Goal: Information Seeking & Learning: Get advice/opinions

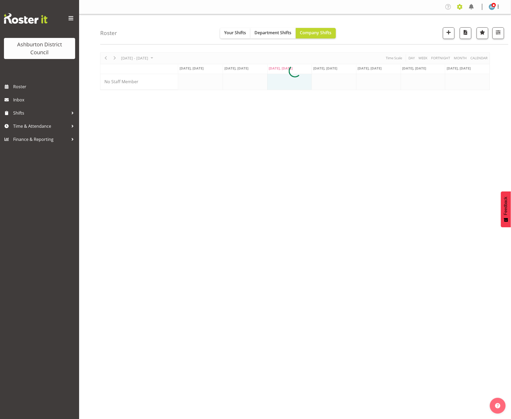
click at [458, 6] on span at bounding box center [459, 7] width 8 height 8
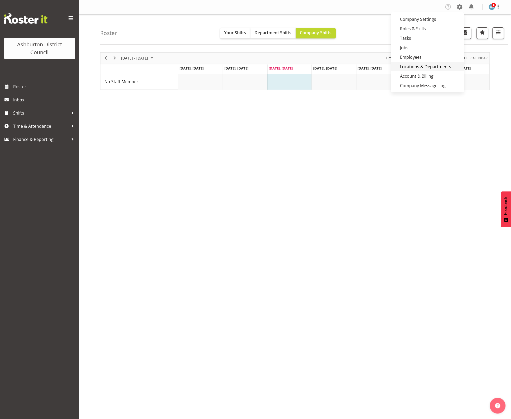
click at [414, 66] on link "Locations & Departments" at bounding box center [427, 66] width 73 height 9
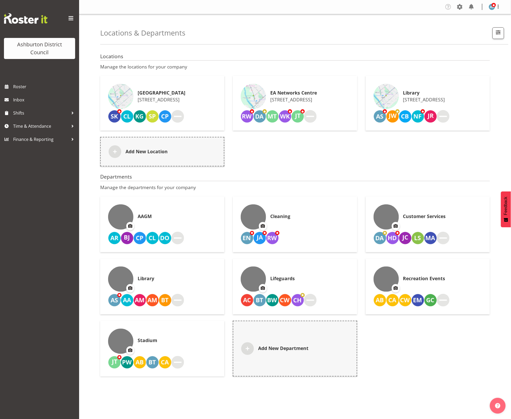
click at [445, 90] on h6 "Library" at bounding box center [424, 92] width 42 height 5
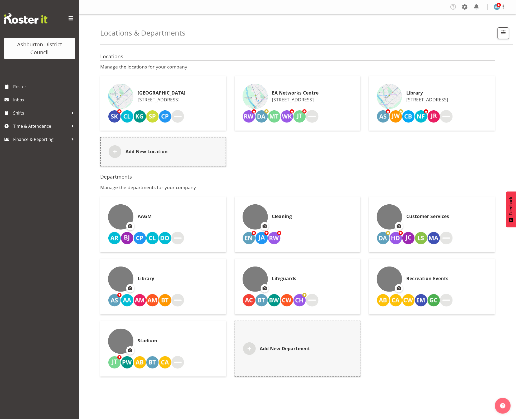
select select "4"
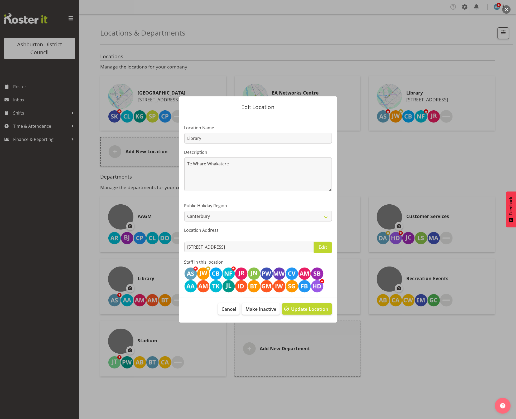
click at [392, 134] on div at bounding box center [258, 209] width 516 height 419
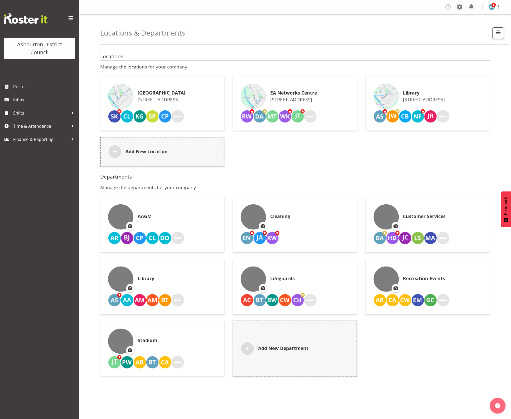
click at [166, 275] on div "Library" at bounding box center [162, 279] width 108 height 25
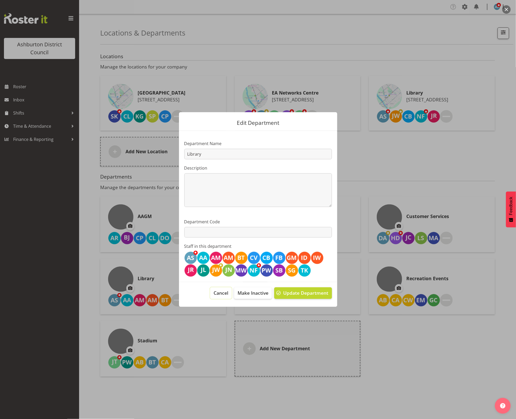
click at [218, 295] on span "Cancel" at bounding box center [220, 293] width 15 height 7
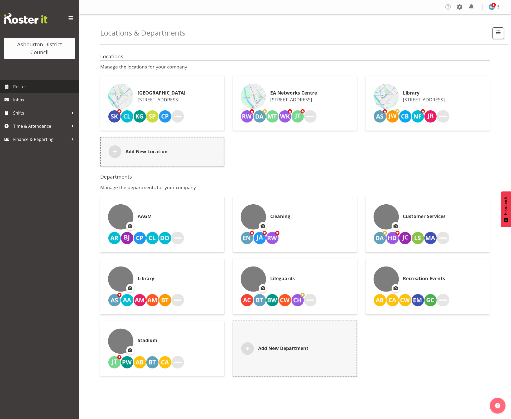
click at [32, 88] on span "Roster" at bounding box center [44, 87] width 63 height 8
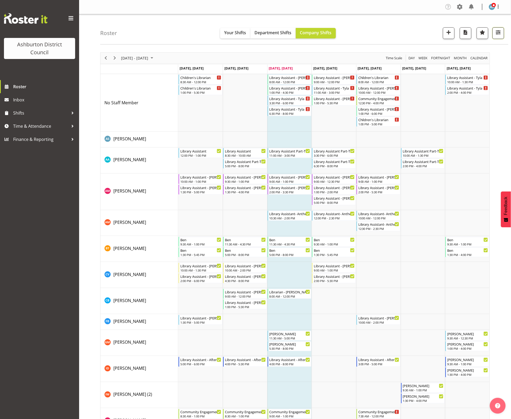
click at [500, 31] on span "button" at bounding box center [498, 32] width 7 height 7
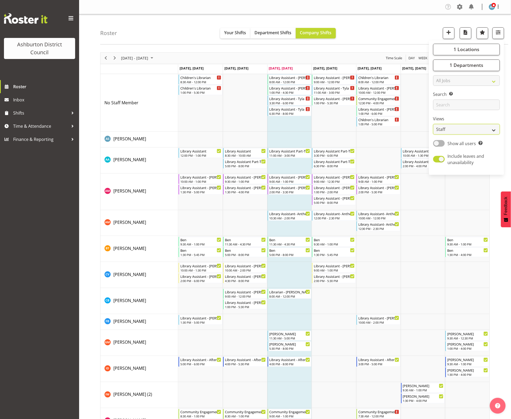
click at [448, 128] on select "Staff Role Shift - Horizontal Shift - Vertical Staff - Location" at bounding box center [466, 129] width 67 height 11
click at [450, 127] on select "Staff Role Shift - Horizontal Shift - Vertical Staff - Location" at bounding box center [466, 129] width 67 height 11
click at [443, 143] on span at bounding box center [439, 143] width 12 height 7
click at [436, 143] on input "Show all users Show only rostered employees" at bounding box center [434, 143] width 3 height 3
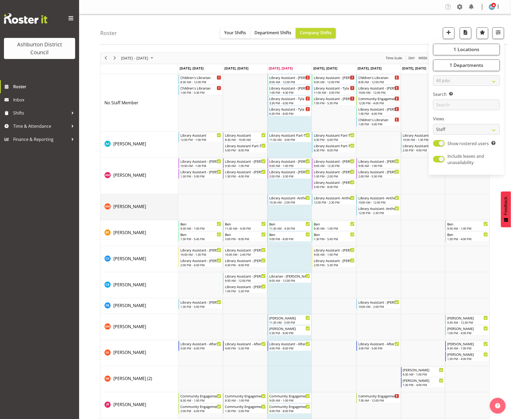
click at [133, 216] on td "[PERSON_NAME]" at bounding box center [139, 208] width 78 height 26
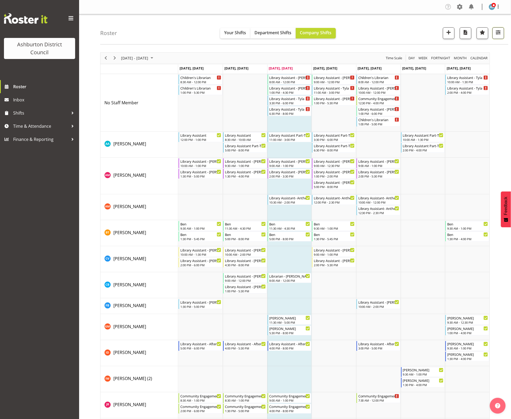
click at [498, 36] on button "button" at bounding box center [498, 33] width 12 height 12
click at [440, 143] on span at bounding box center [439, 143] width 12 height 7
click at [436, 143] on input "Show rostered users Show only rostered employees" at bounding box center [434, 143] width 3 height 3
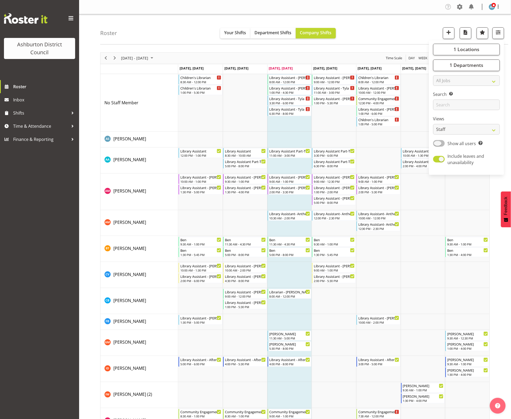
click at [440, 142] on span at bounding box center [439, 143] width 12 height 7
click at [436, 142] on input "Show all users Show only rostered employees" at bounding box center [434, 143] width 3 height 3
checkbox input "true"
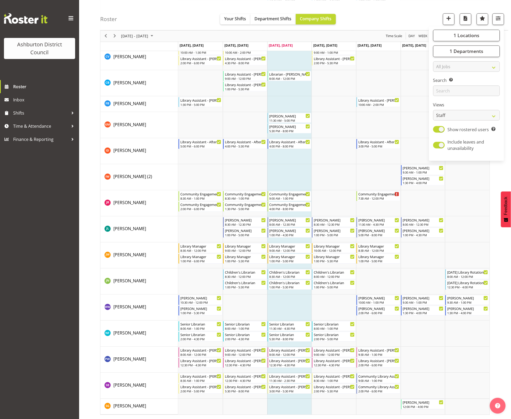
scroll to position [137, 0]
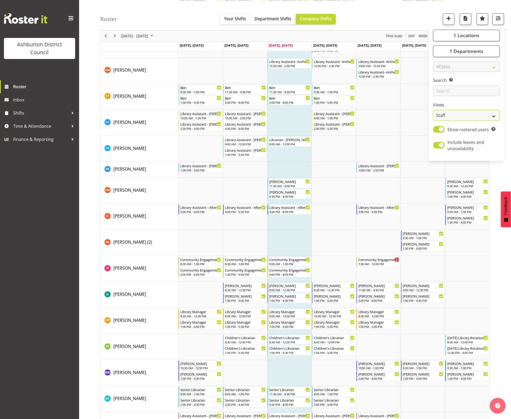
click at [492, 111] on select "Staff Role Shift - Horizontal Shift - Vertical Staff - Location" at bounding box center [466, 115] width 67 height 11
click at [492, 114] on select "Staff Role Shift - Horizontal Shift - Vertical Staff - Location" at bounding box center [466, 115] width 67 height 11
click at [477, 88] on input "text" at bounding box center [466, 91] width 67 height 11
click at [496, 65] on select "All Jobs All Jobs Casual HDA - CSR HDA - EA Lifeguarding LTS- Alt Duties Ordina…" at bounding box center [466, 66] width 67 height 11
click at [492, 66] on select "All Jobs All Jobs Casual HDA - CSR HDA - EA Lifeguarding LTS- Alt Duties Ordina…" at bounding box center [466, 66] width 67 height 11
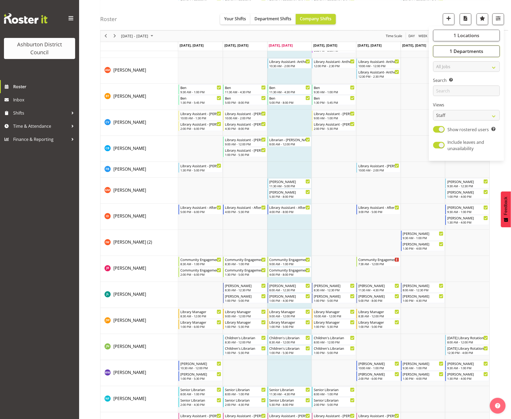
click at [485, 51] on button "1 Departments" at bounding box center [466, 51] width 67 height 12
click at [486, 50] on button "1 Departments" at bounding box center [466, 51] width 67 height 12
click at [485, 32] on button "1 Locations" at bounding box center [466, 36] width 67 height 12
click at [498, 19] on span "button" at bounding box center [498, 18] width 7 height 7
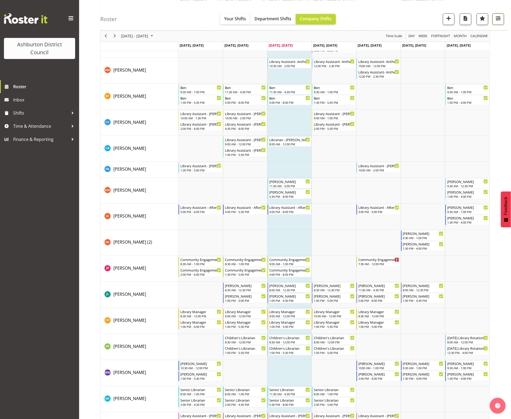
click at [499, 19] on span "button" at bounding box center [498, 18] width 7 height 7
click at [69, 18] on span at bounding box center [71, 18] width 8 height 8
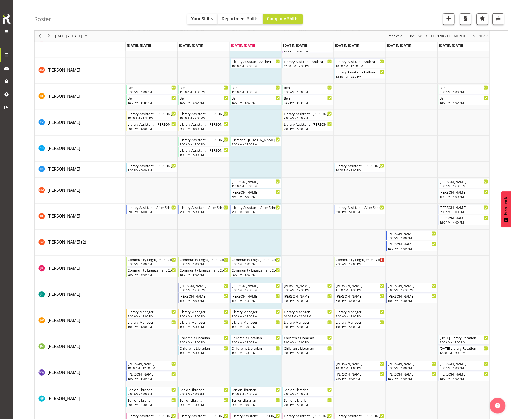
scroll to position [0, 0]
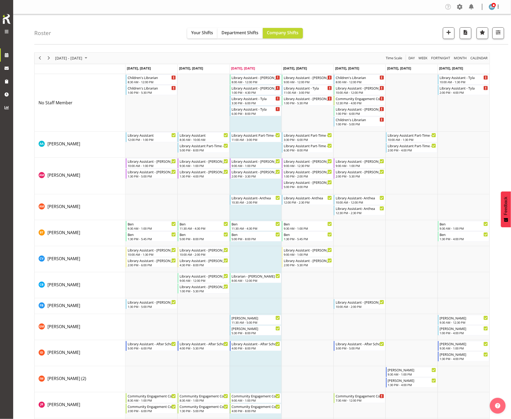
click at [6, 32] on span at bounding box center [6, 31] width 6 height 6
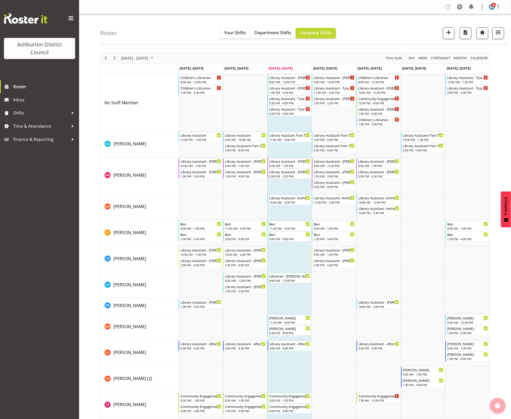
click at [496, 407] on img "button" at bounding box center [497, 406] width 5 height 5
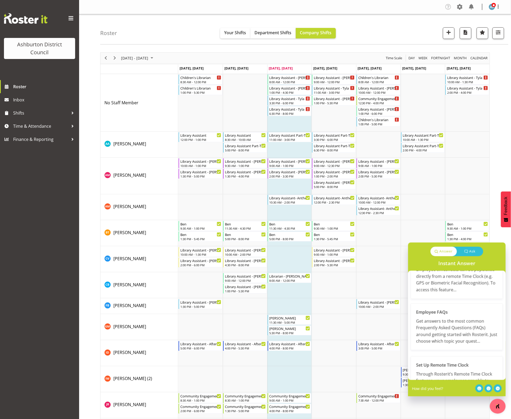
scroll to position [231, 0]
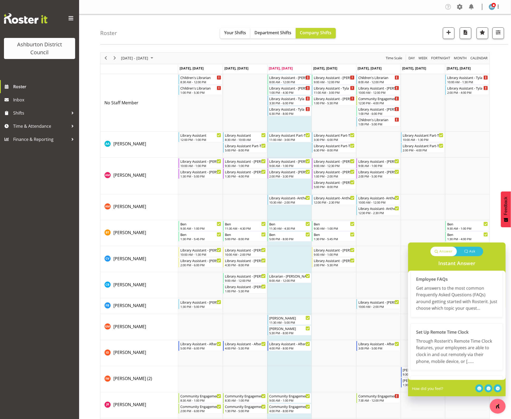
click at [452, 302] on p "Get answers to the most common Frequently Asked Questions (FAQs) around getting…" at bounding box center [456, 298] width 81 height 27
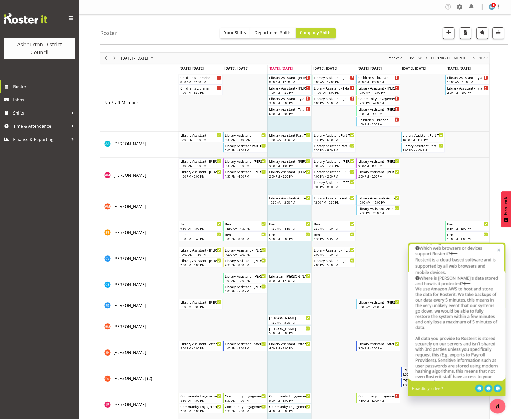
scroll to position [0, 0]
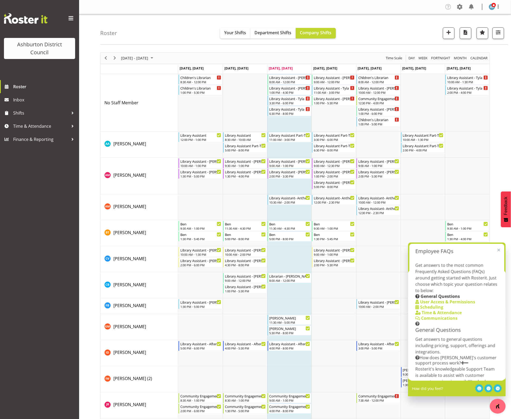
click at [440, 297] on b "General Questions" at bounding box center [440, 297] width 39 height 6
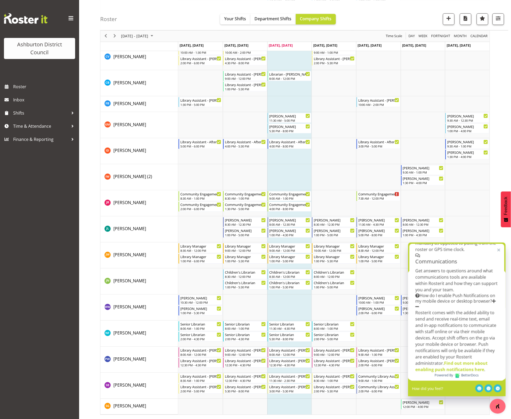
scroll to position [38, 0]
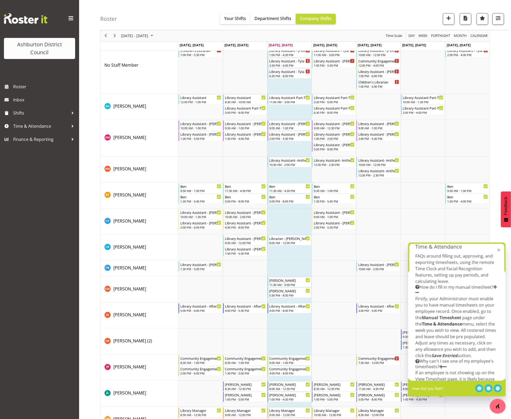
click at [500, 251] on button at bounding box center [498, 249] width 8 height 8
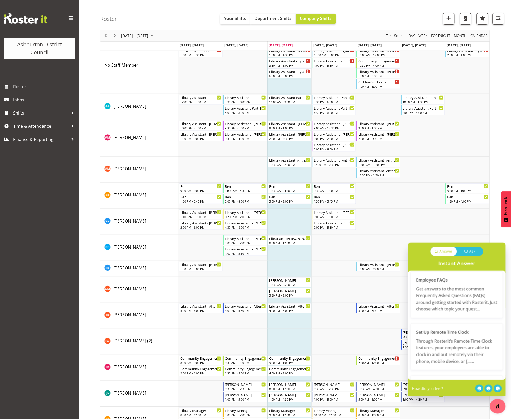
scroll to position [0, 0]
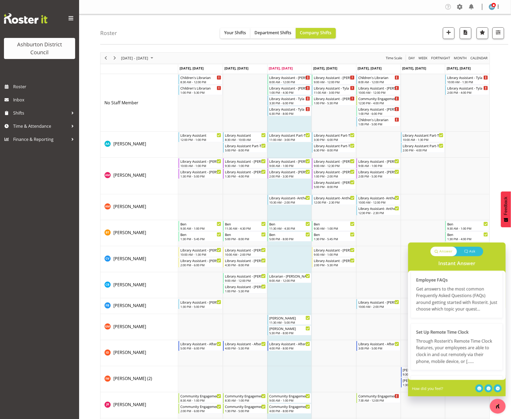
click at [30, 289] on div "Ashburton District Council Roster Inbox Shifts Time & Attendance Finance & Repo…" at bounding box center [39, 209] width 79 height 419
